Goal: Task Accomplishment & Management: Manage account settings

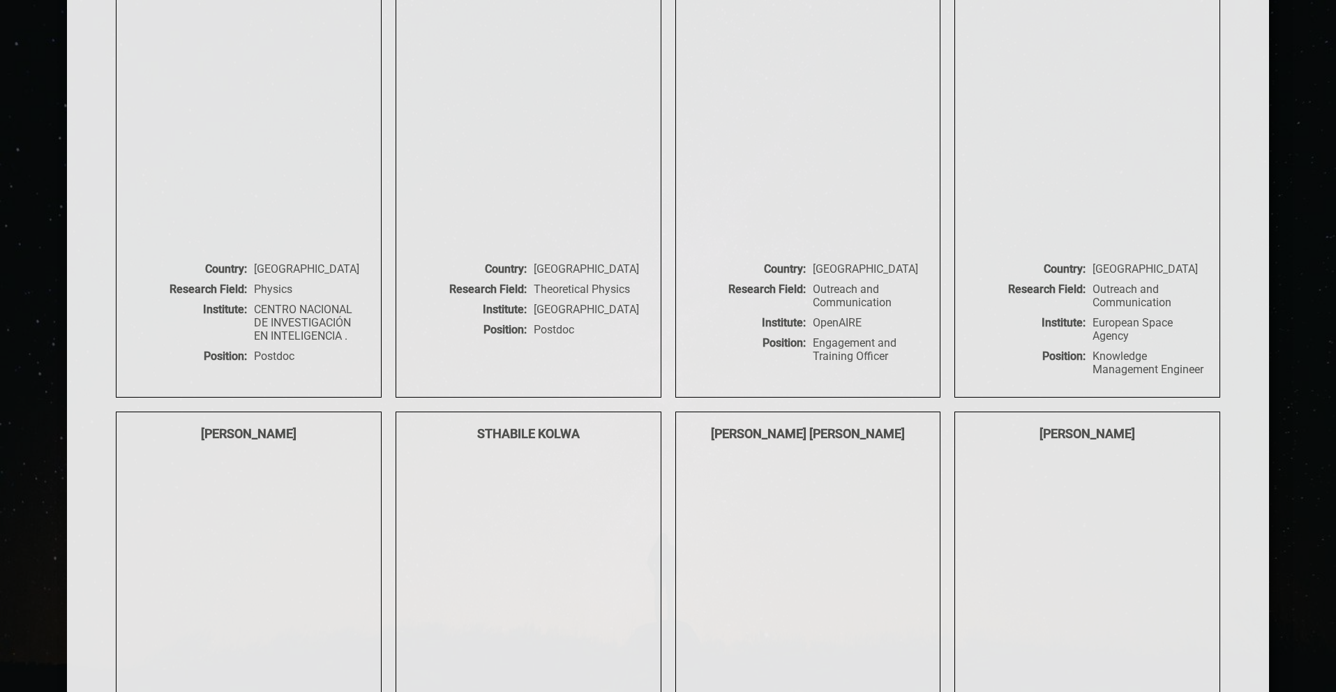
scroll to position [12896, 0]
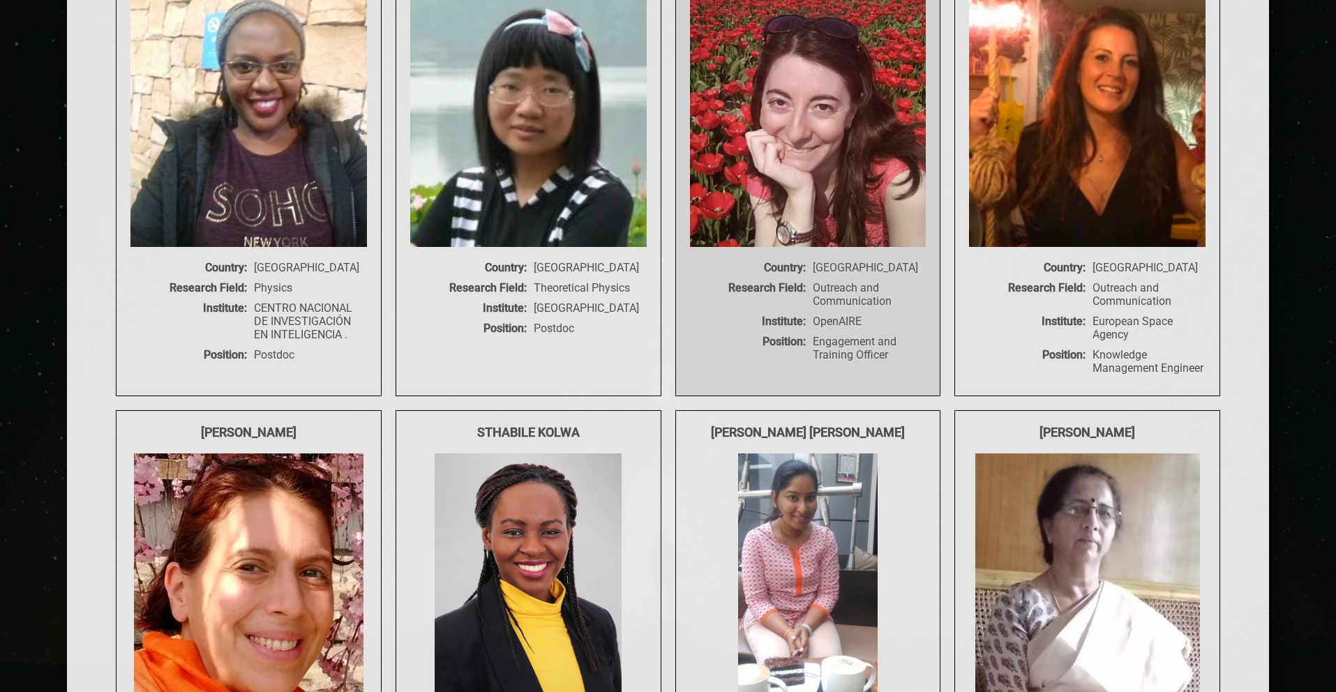
click at [825, 216] on img at bounding box center [819, 118] width 258 height 258
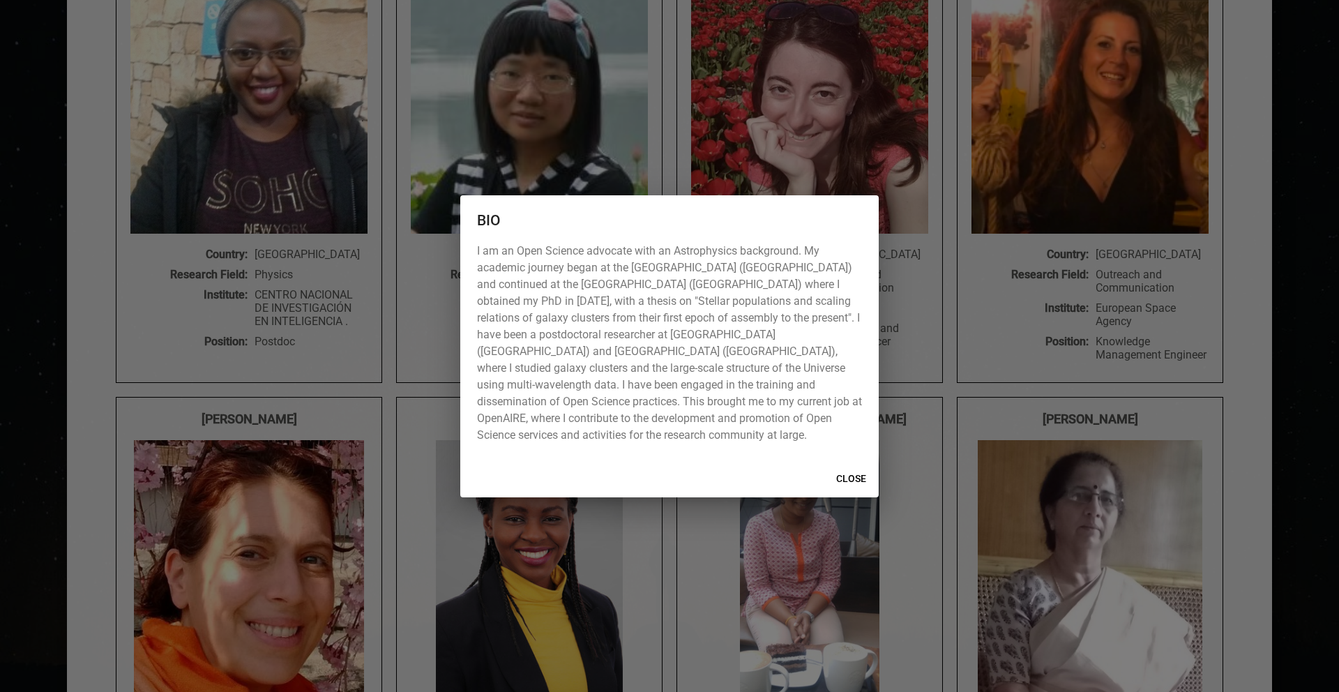
click at [844, 466] on button "CLOSE" at bounding box center [851, 479] width 45 height 26
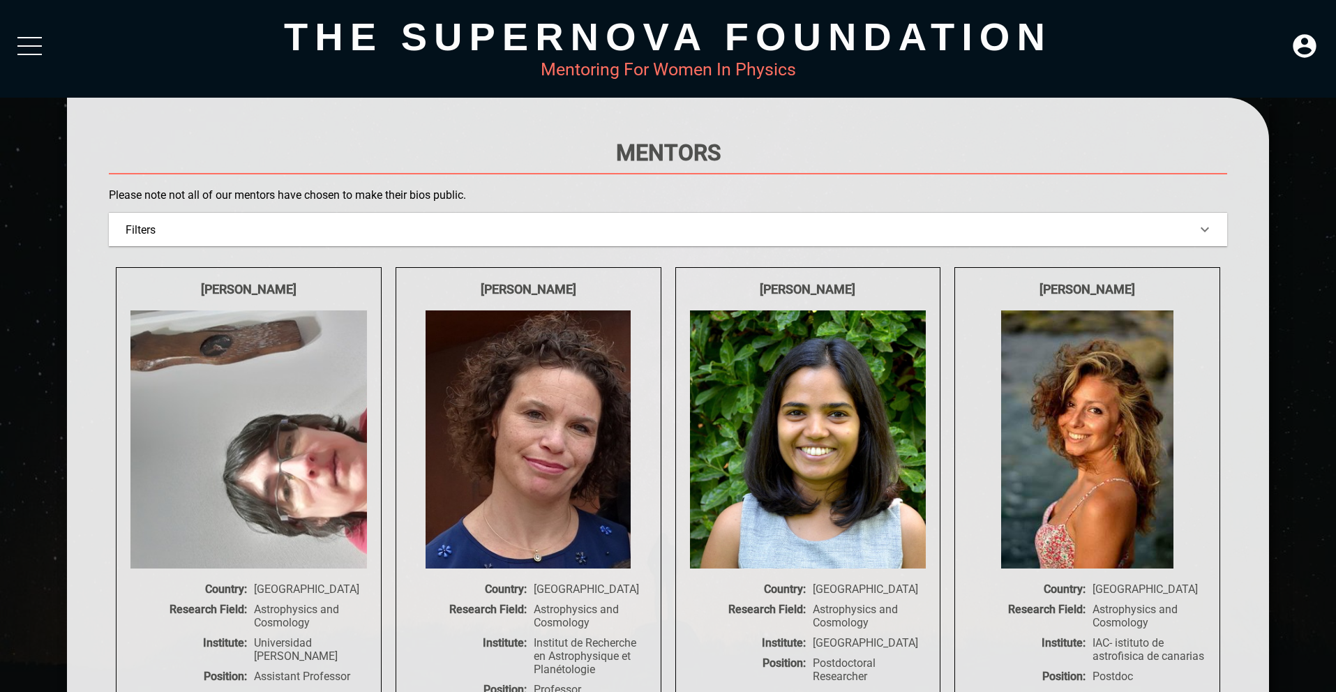
scroll to position [0, 0]
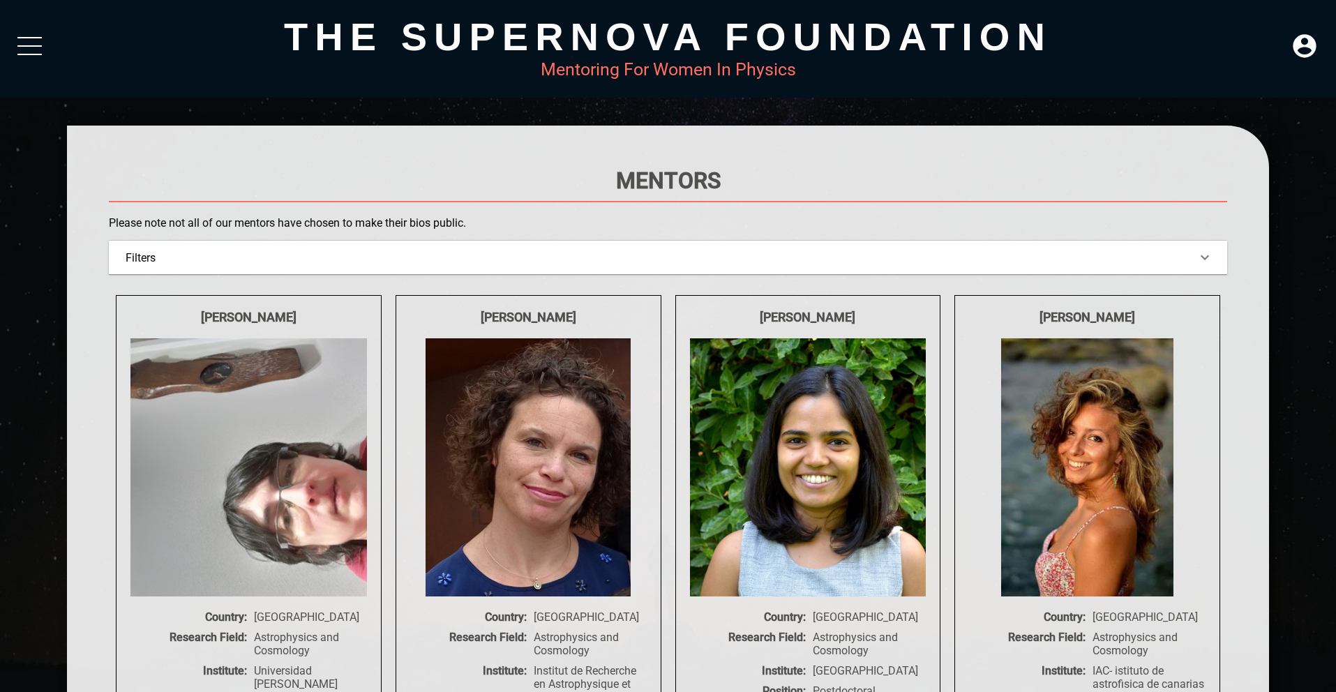
click at [23, 50] on div at bounding box center [29, 49] width 24 height 25
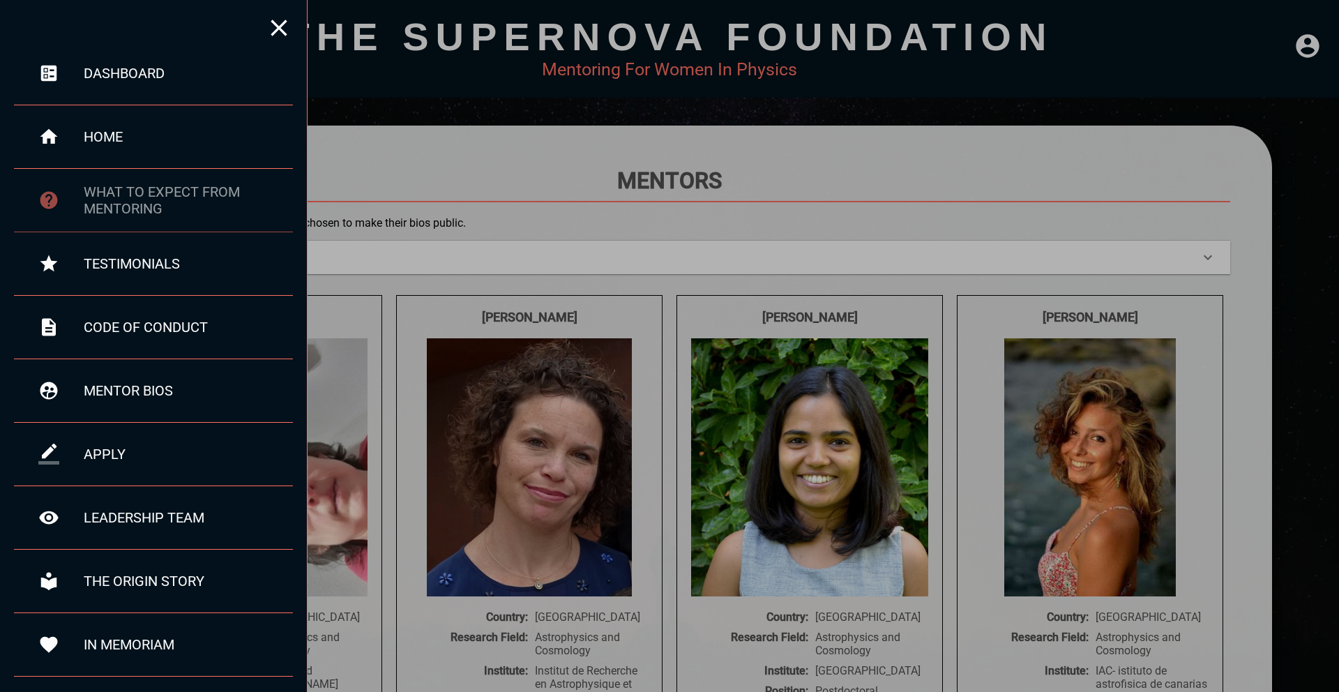
click at [174, 200] on div "what to expect from mentoring" at bounding box center [188, 199] width 209 height 33
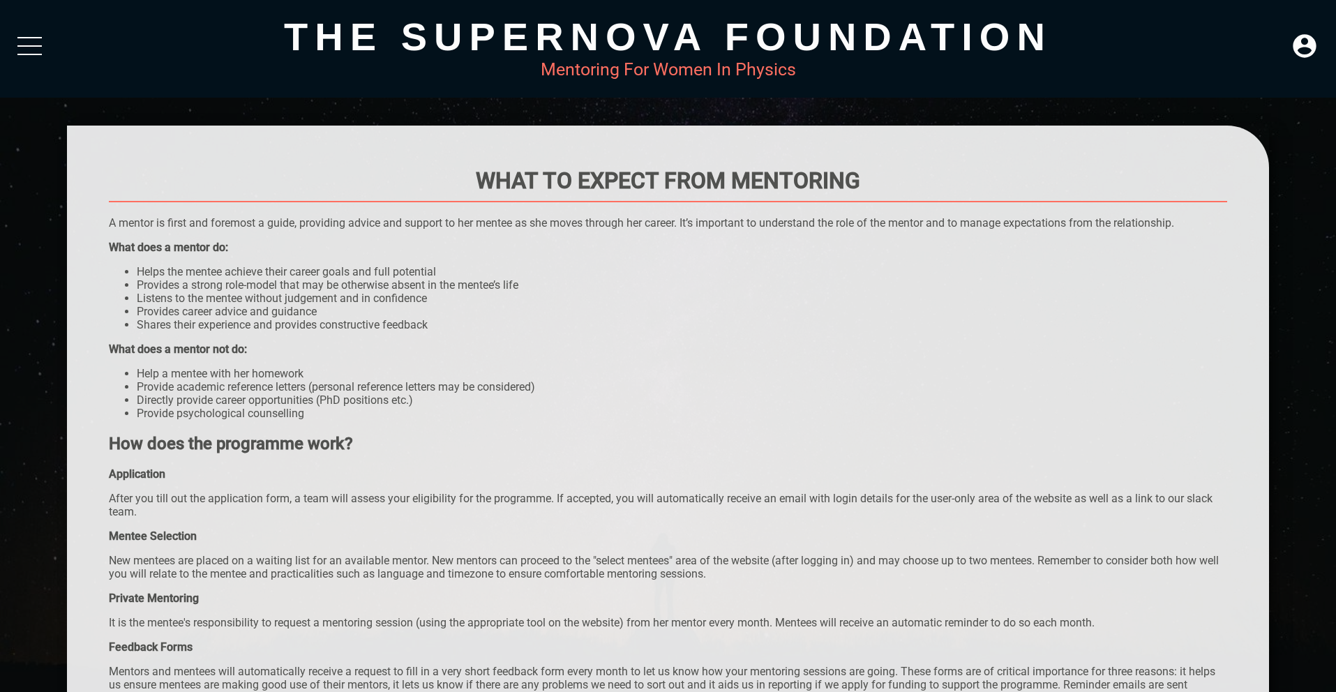
click at [20, 49] on div at bounding box center [29, 49] width 24 height 25
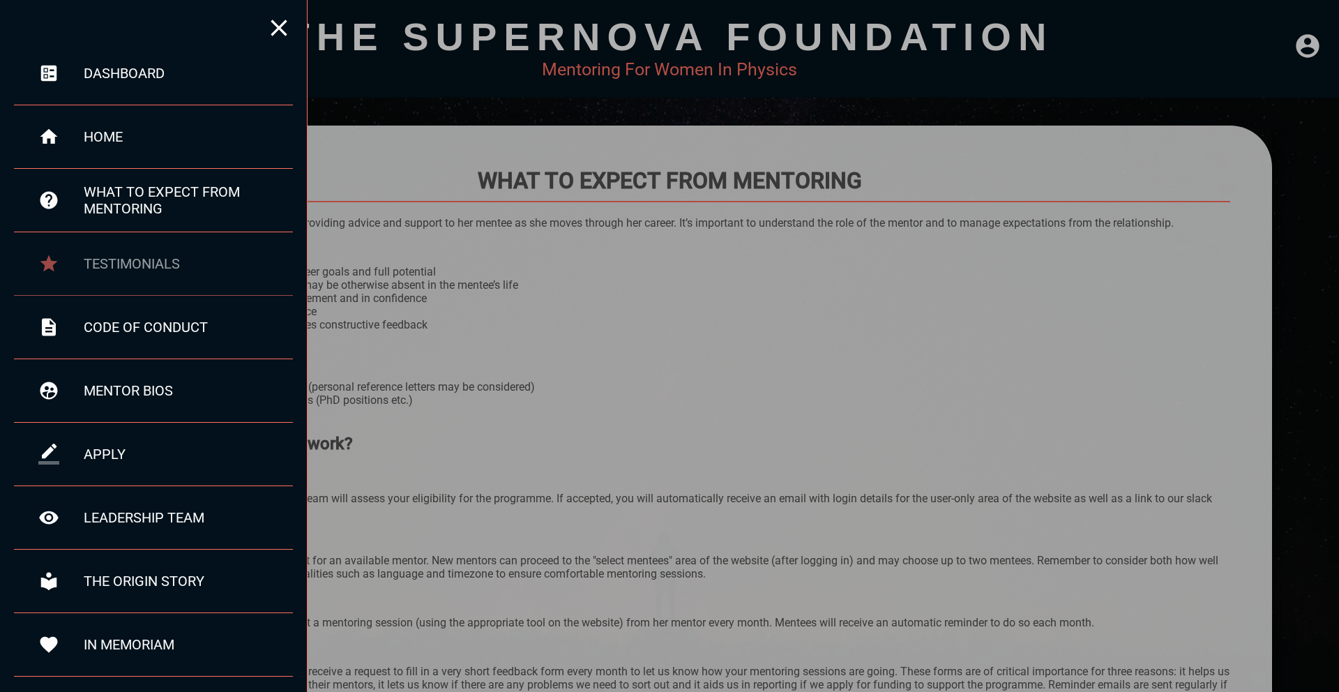
click at [195, 258] on div "testimonials" at bounding box center [188, 263] width 209 height 17
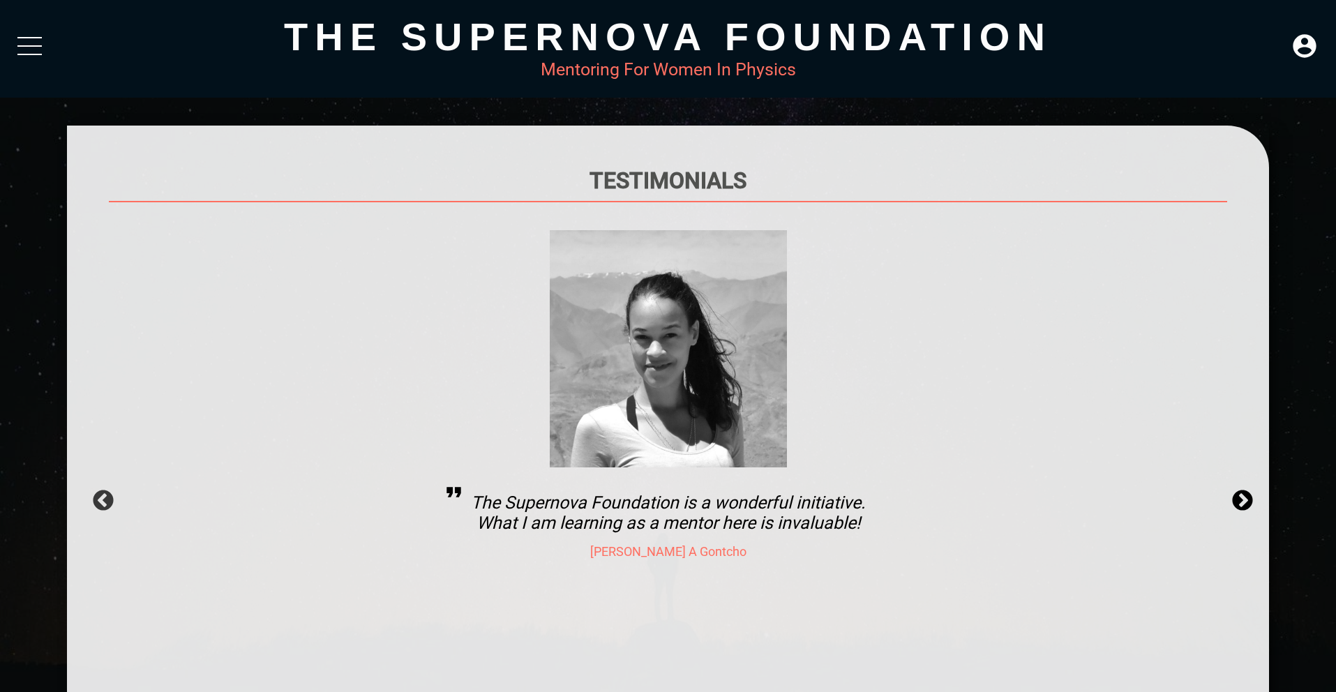
click at [1243, 491] on button "Next" at bounding box center [1238, 496] width 14 height 14
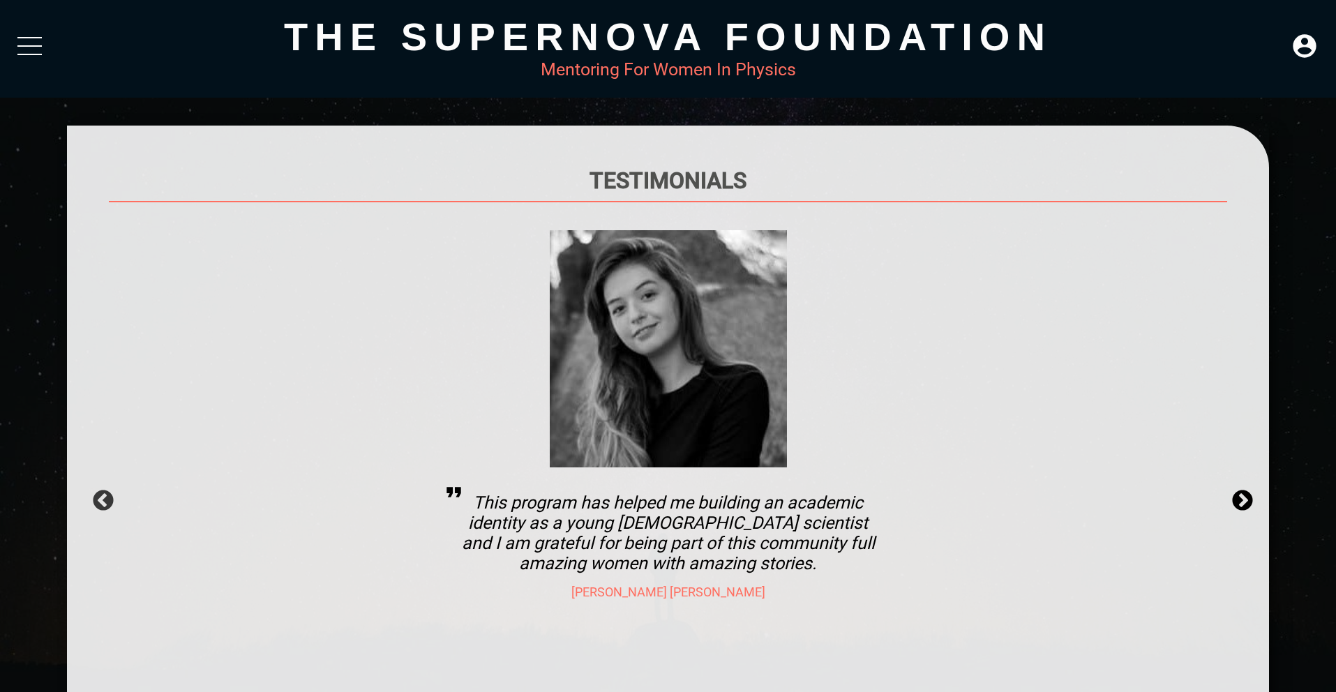
click at [1245, 502] on button "Next" at bounding box center [1238, 496] width 14 height 14
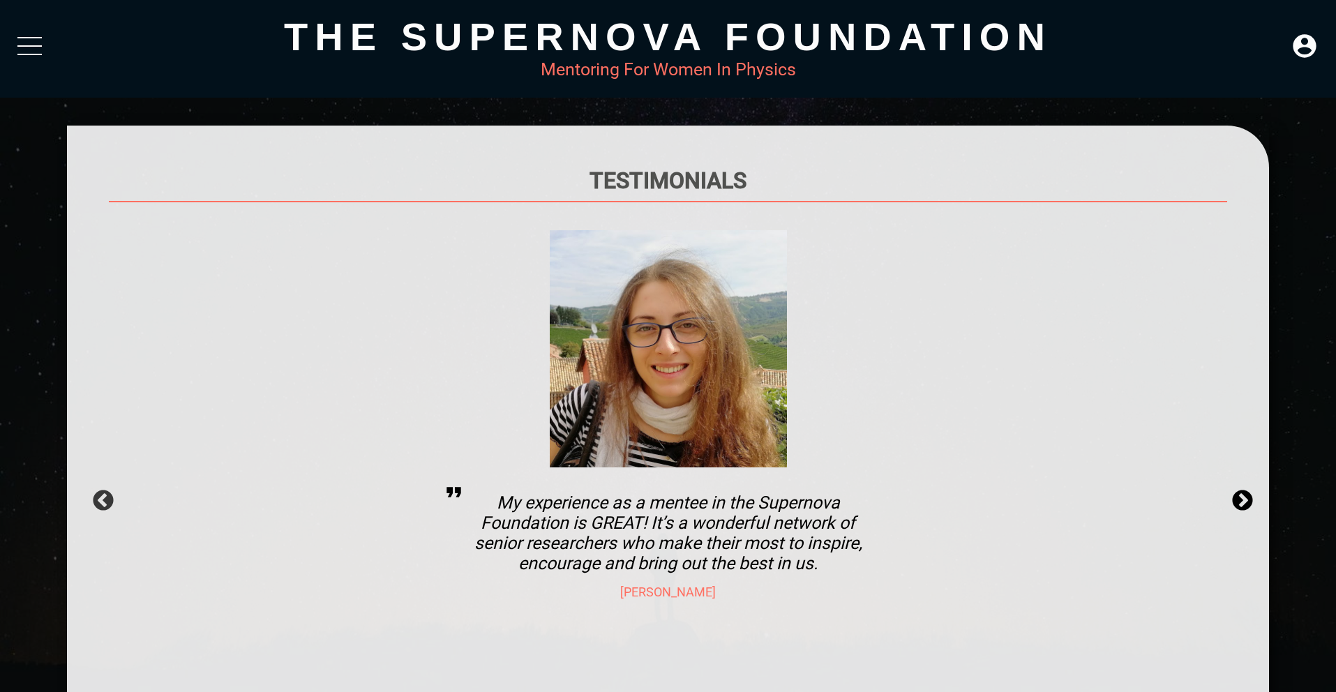
click at [1245, 502] on button "Next" at bounding box center [1238, 496] width 14 height 14
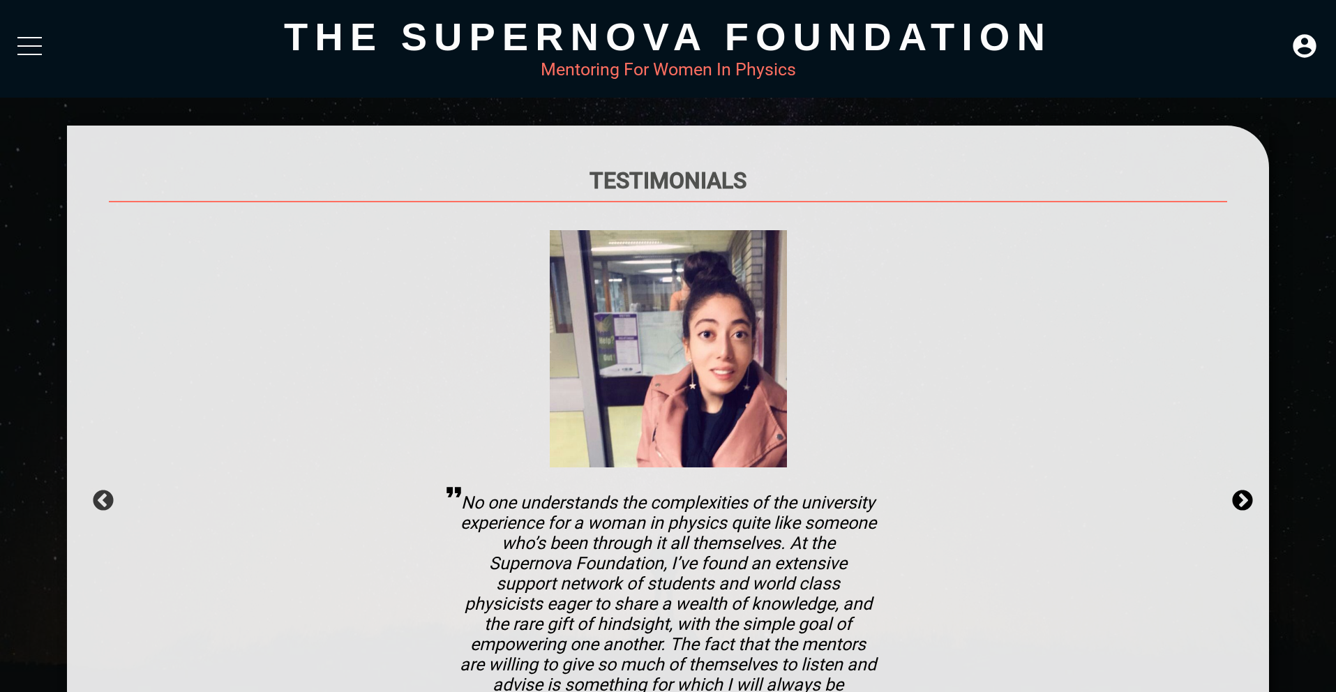
click at [1245, 502] on button "Next" at bounding box center [1238, 496] width 14 height 14
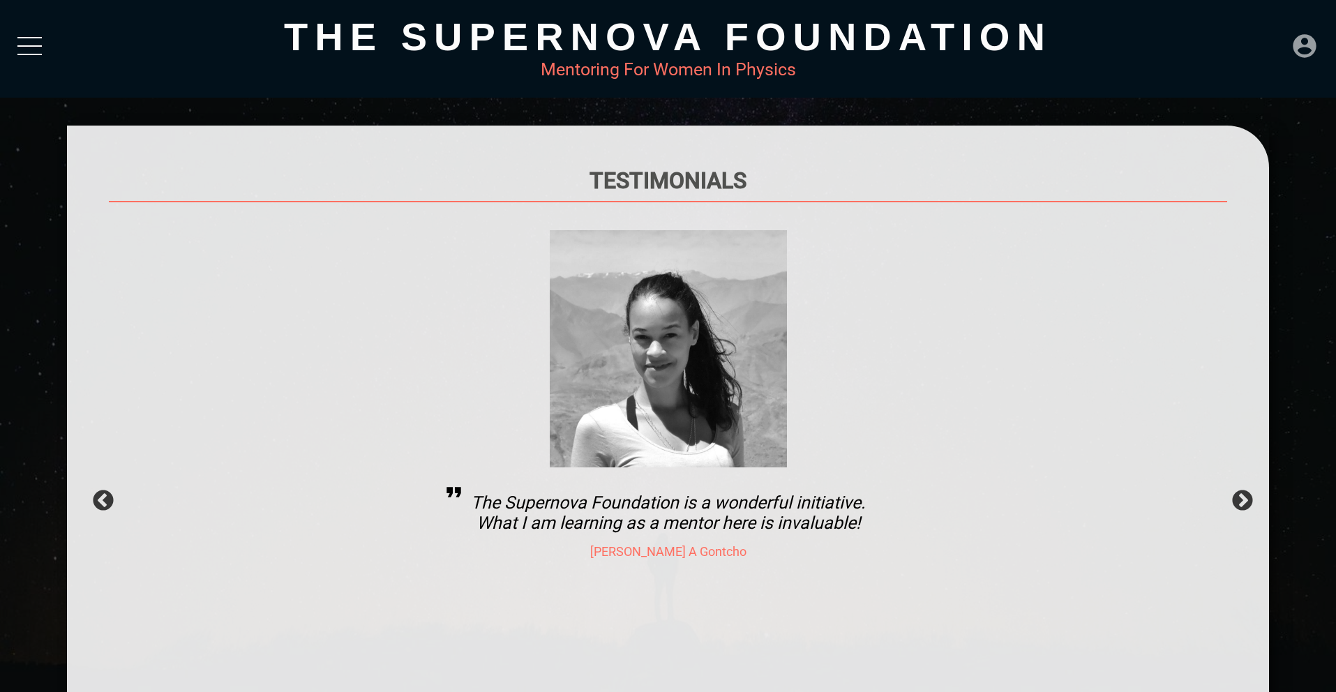
click at [1312, 52] on icon at bounding box center [1305, 46] width 28 height 28
click at [1292, 10] on div "DASHBOARD" at bounding box center [1276, 14] width 80 height 27
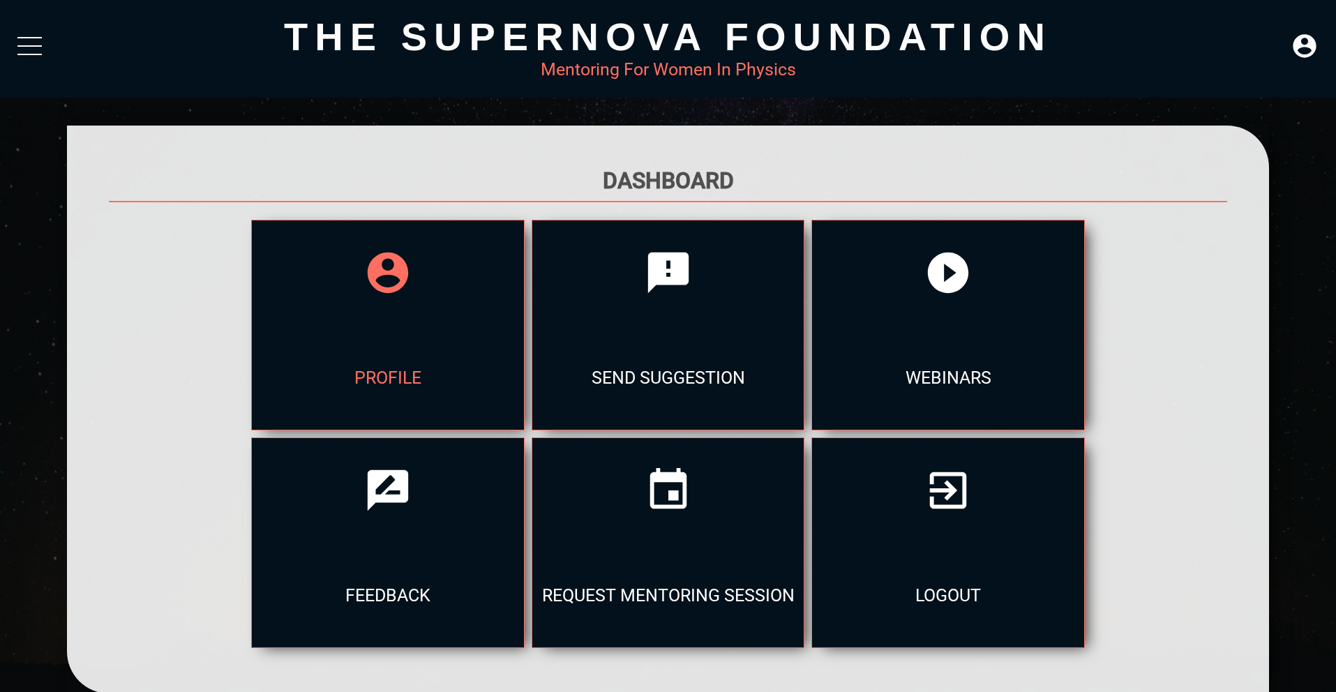
click at [370, 376] on div "profile" at bounding box center [388, 377] width 272 height 105
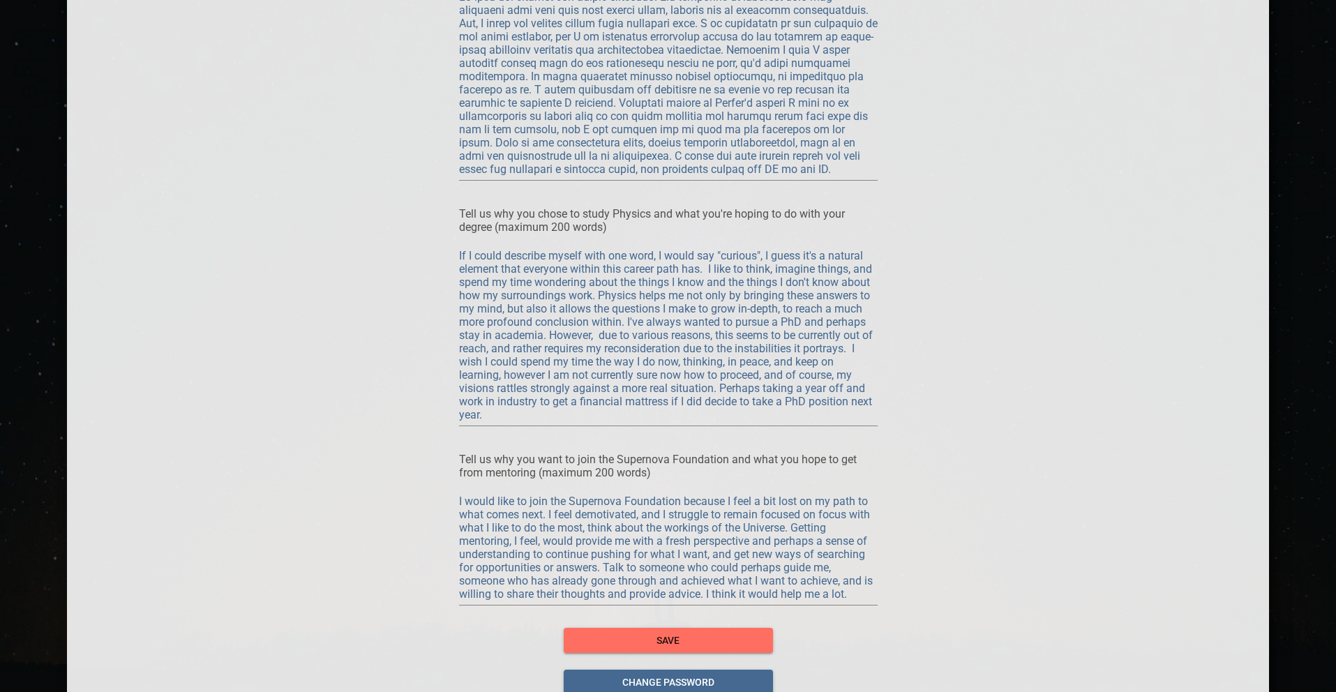
scroll to position [1507, 0]
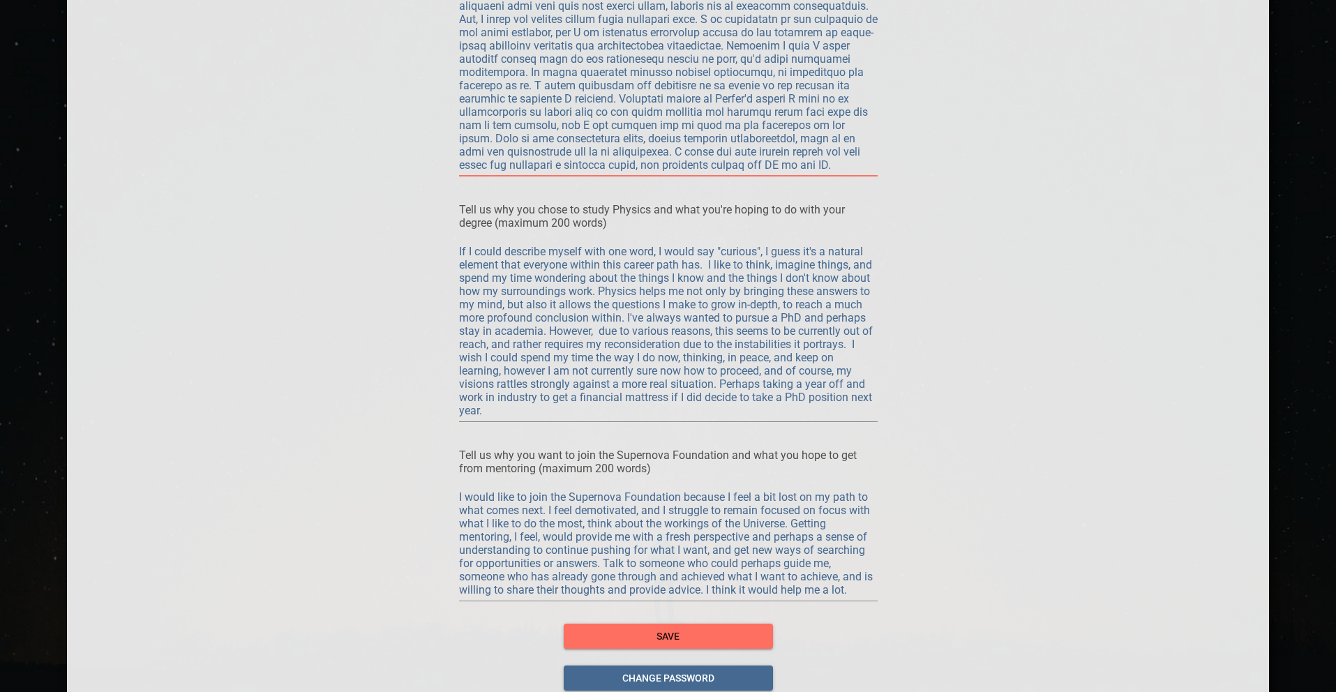
click at [535, 164] on textarea at bounding box center [668, 79] width 419 height 186
type textarea "My love for physics has always prevailed. The hardships of studying this and fo…"
click at [608, 329] on textarea "If I could describe myself with one word, I would say "curious", I guess it's a…" at bounding box center [668, 331] width 419 height 172
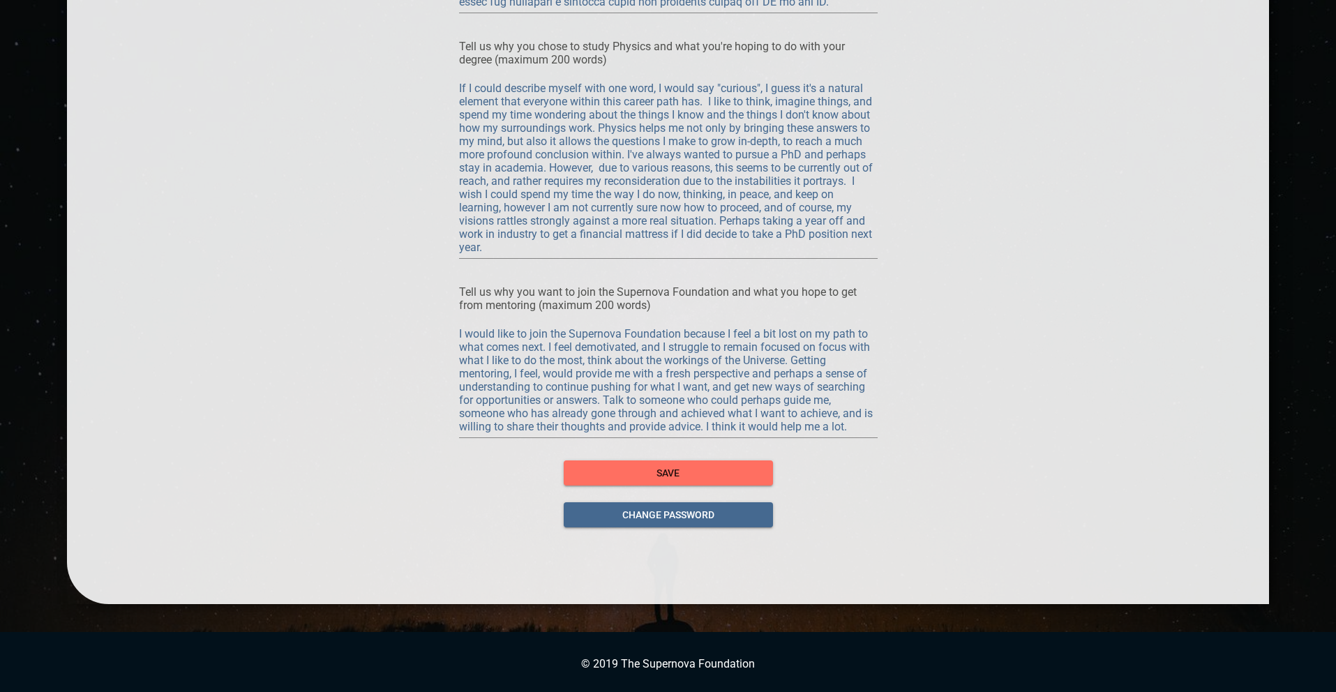
scroll to position [1671, 0]
click at [722, 471] on span "save" at bounding box center [668, 472] width 187 height 17
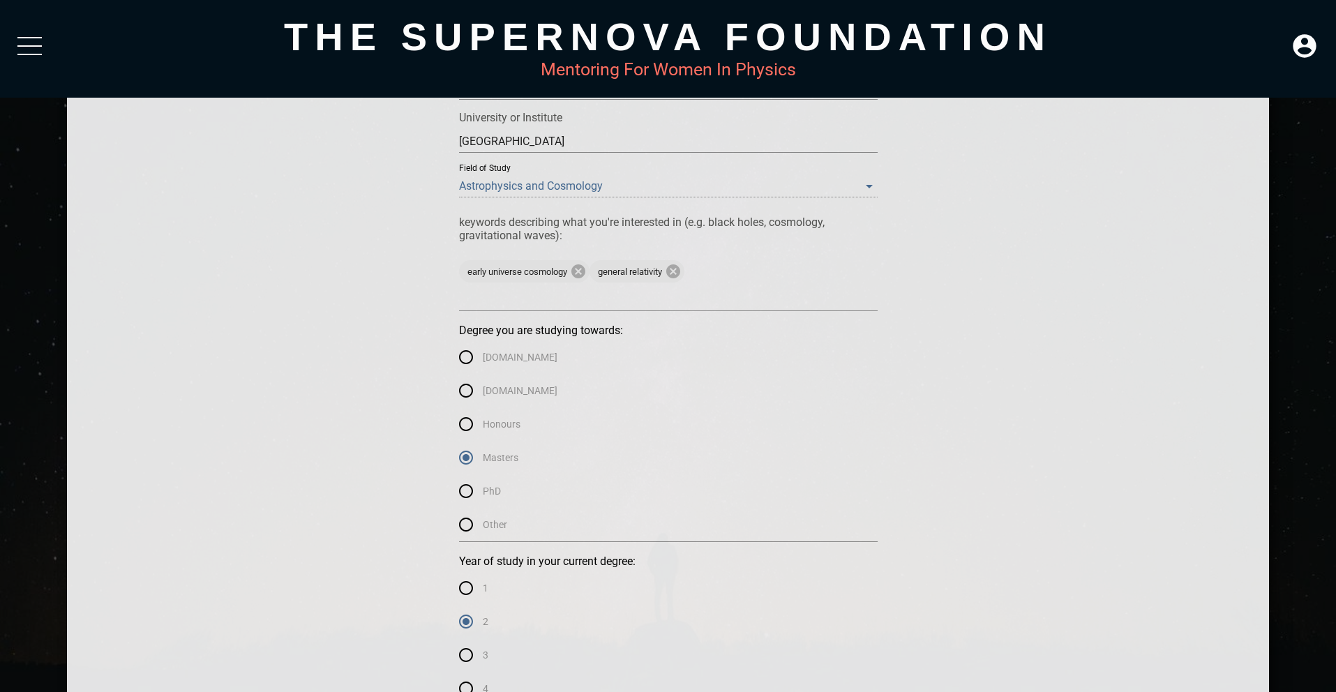
scroll to position [0, 0]
